Goal: Task Accomplishment & Management: Manage account settings

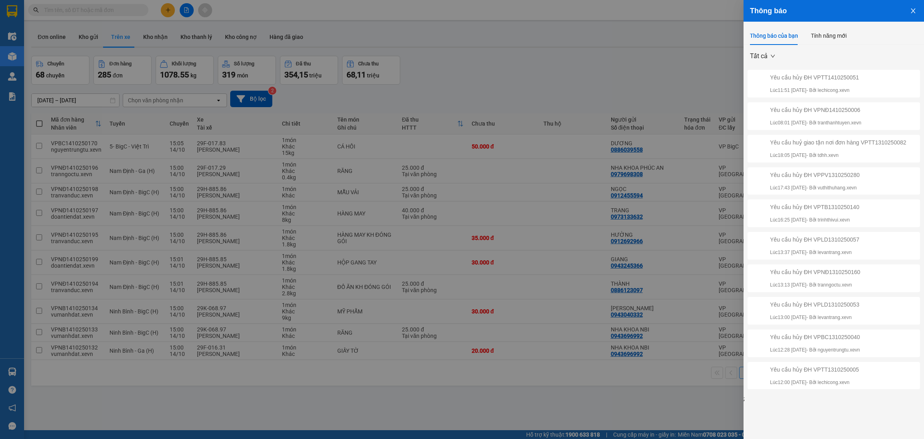
click at [665, 66] on div at bounding box center [462, 219] width 924 height 439
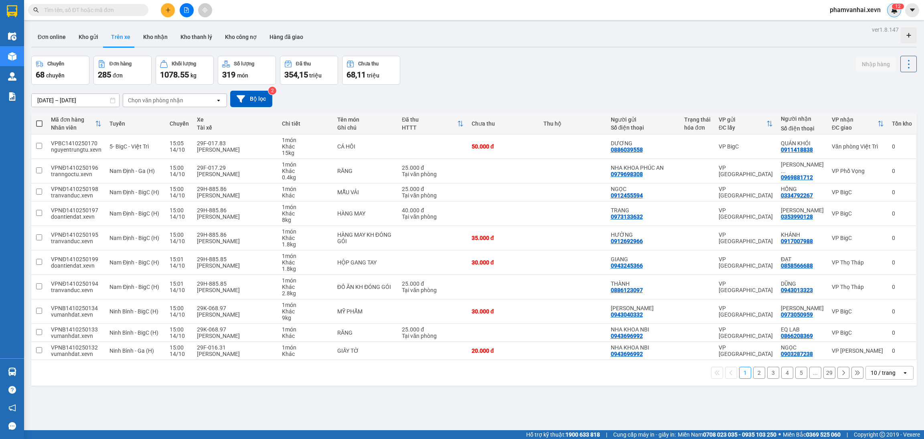
click at [889, 9] on div "1 2" at bounding box center [894, 10] width 14 height 14
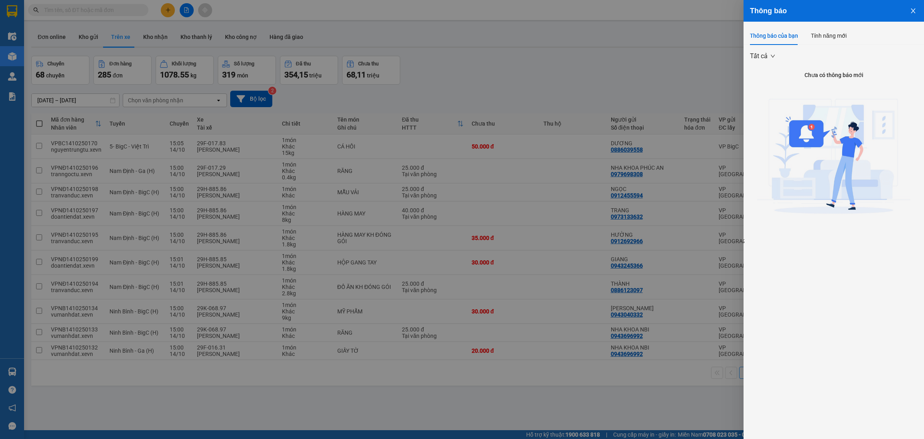
click at [915, 17] on button "Close" at bounding box center [913, 10] width 22 height 20
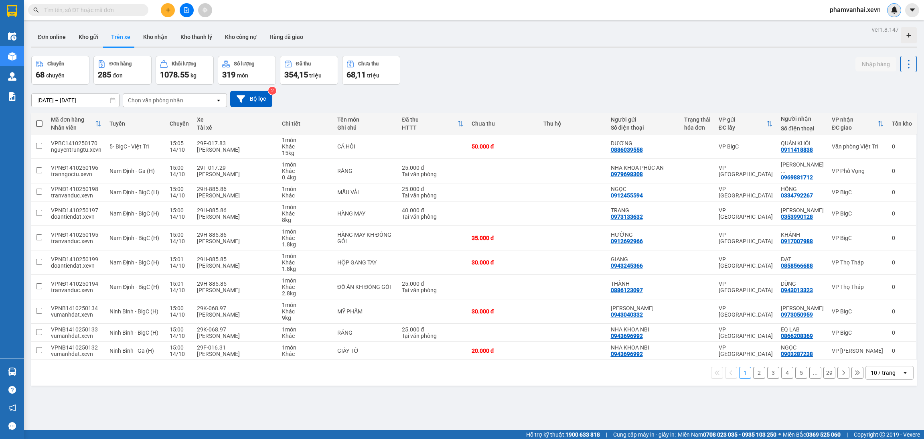
click at [894, 15] on div at bounding box center [894, 10] width 14 height 14
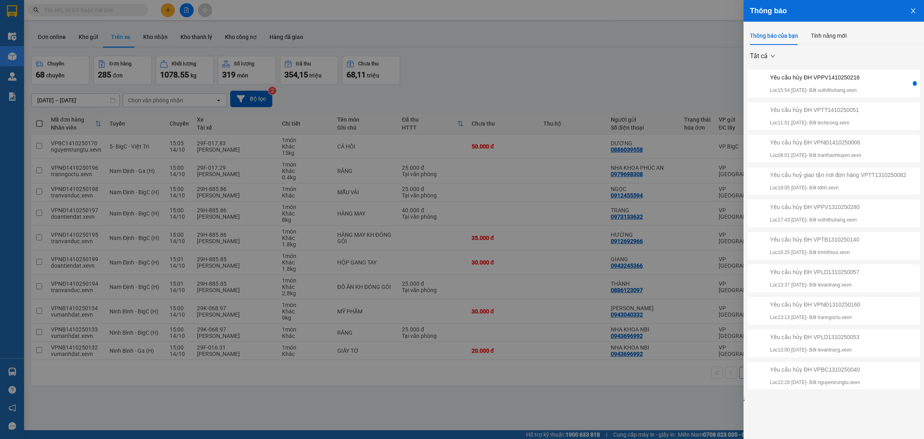
click at [848, 83] on div "Yêu cầu hủy ĐH VPPV1410250216 Lúc 15:54 [DATE] - Bởi vuthithuhang.xevn" at bounding box center [814, 83] width 89 height 21
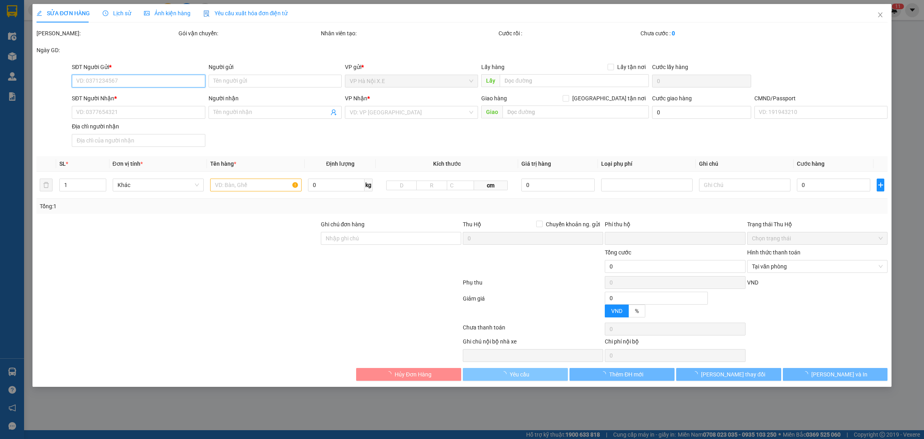
type input "0385892735"
type input "MAI ANH"
type input "0987612363"
type input "THẮNG"
type input "036182016833 CHỊ [PERSON_NAME] LẤY"
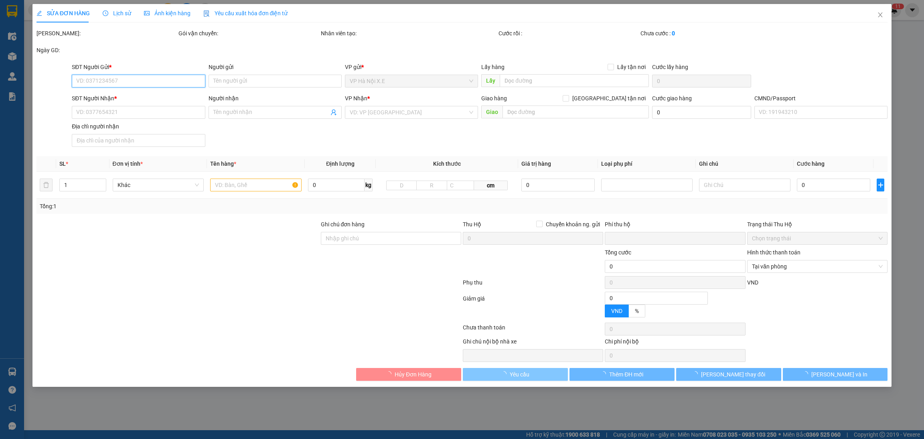
type input "0"
type input "70.000"
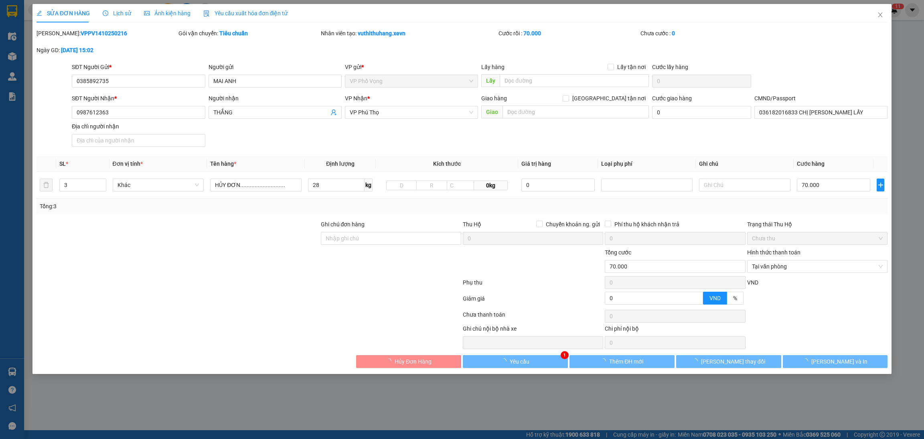
click at [533, 374] on div "SỬA ĐƠN HÀNG Lịch sử Ảnh kiện hàng Yêu cầu xuất hóa đơn điện tử Total Paid Fee …" at bounding box center [461, 189] width 859 height 370
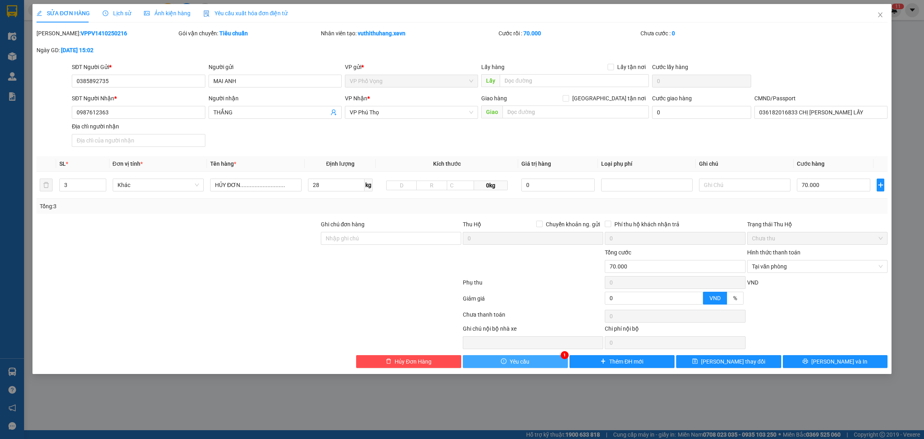
click at [537, 363] on button "Yêu cầu" at bounding box center [515, 361] width 105 height 13
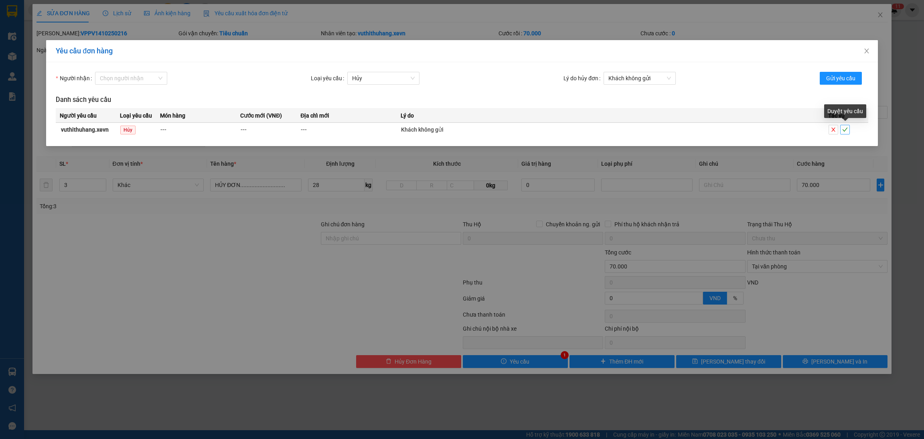
click at [843, 131] on icon "check" at bounding box center [845, 130] width 6 height 6
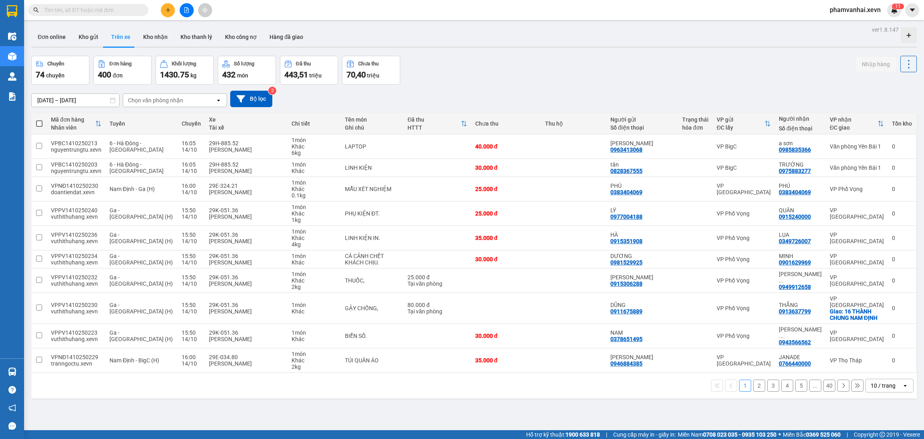
scroll to position [36, 0]
